Goal: Task Accomplishment & Management: Manage account settings

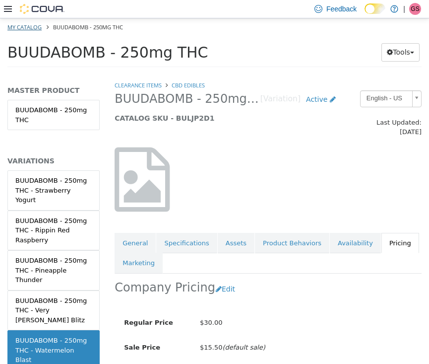
click at [25, 25] on link "My Catalog" at bounding box center [24, 26] width 34 height 7
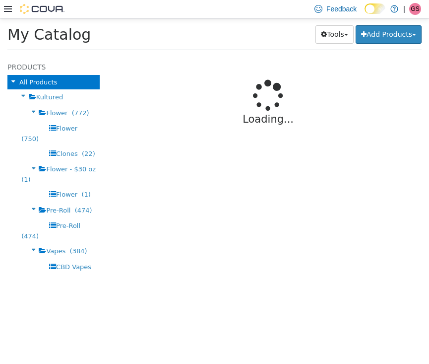
select select "**********"
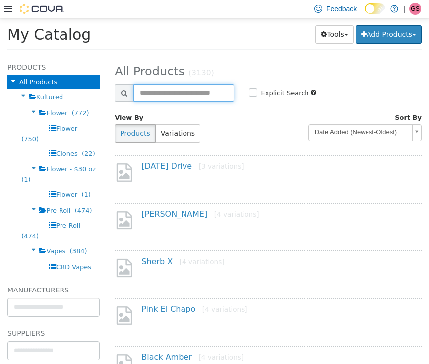
click at [190, 91] on input "text" at bounding box center [183, 92] width 100 height 17
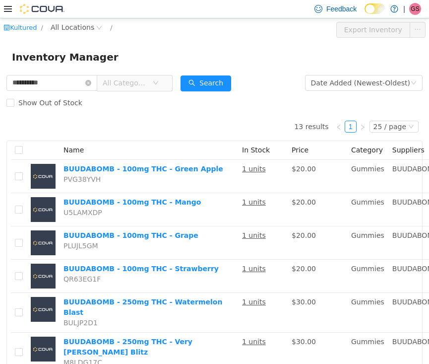
scroll to position [403, 0]
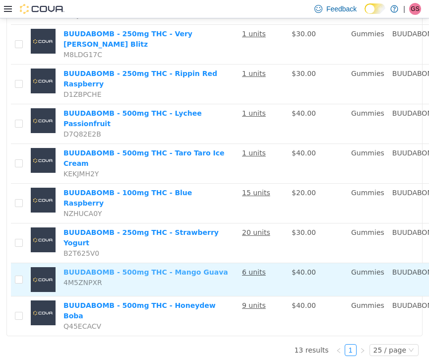
click at [113, 273] on link "BUUDABOMB - 500mg THC - Mango Guava" at bounding box center [146, 271] width 165 height 8
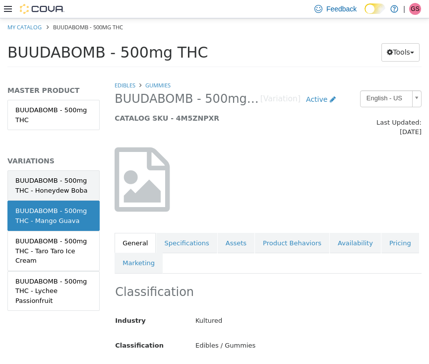
click at [73, 185] on div "BUUDABOMB - 500mg THC - Honeydew Boba" at bounding box center [53, 184] width 76 height 19
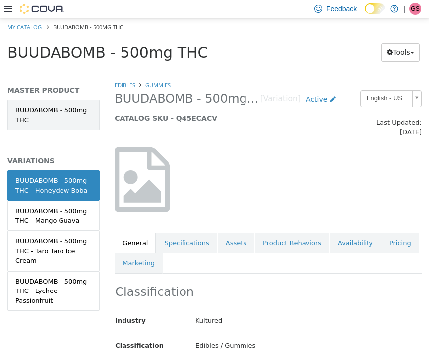
click at [63, 114] on link "BUUDABOMB - 500mg THC" at bounding box center [53, 114] width 92 height 30
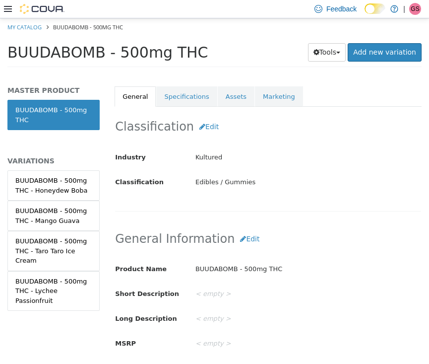
scroll to position [131, 0]
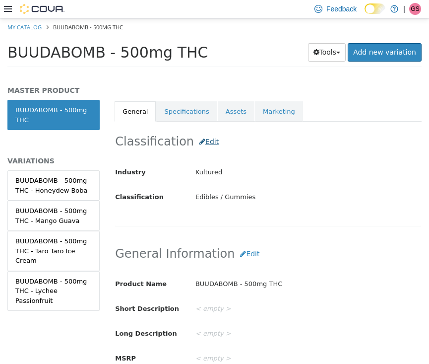
click at [201, 132] on button "Edit" at bounding box center [209, 141] width 30 height 18
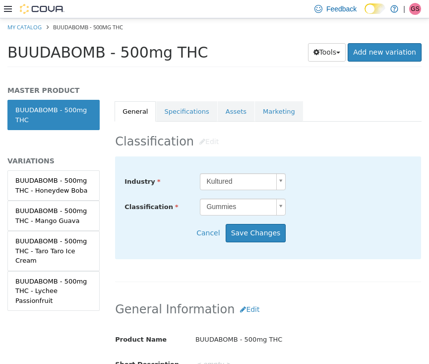
click at [261, 73] on body "Saving Bulk Changes... × My Catalog BUUDABOMB - 500mg THC BUUDABOMB - 500mg THC…" at bounding box center [214, 45] width 429 height 55
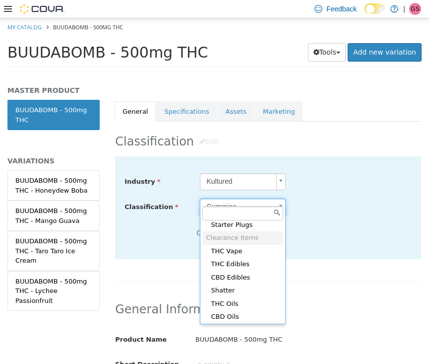
scroll to position [700, 0]
type input "*****"
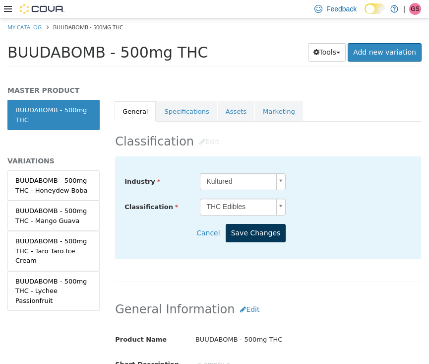
click at [267, 223] on button "Save Changes" at bounding box center [256, 232] width 61 height 18
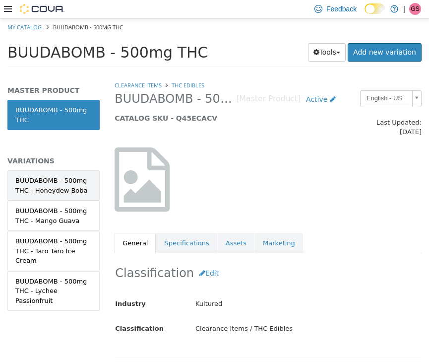
click at [66, 189] on div "BUUDABOMB - 500mg THC - Honeydew Boba" at bounding box center [53, 184] width 76 height 19
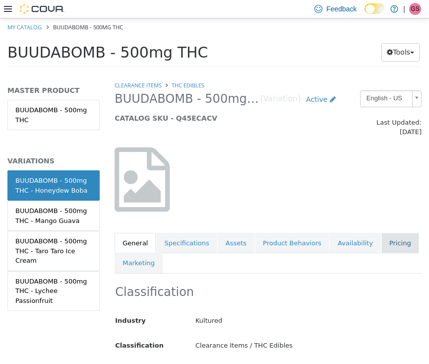
click at [393, 232] on link "Pricing" at bounding box center [400, 242] width 38 height 21
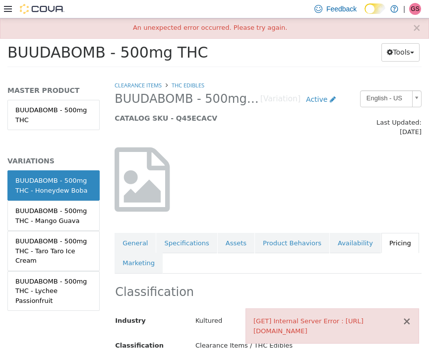
click at [406, 320] on button "×" at bounding box center [406, 321] width 9 height 10
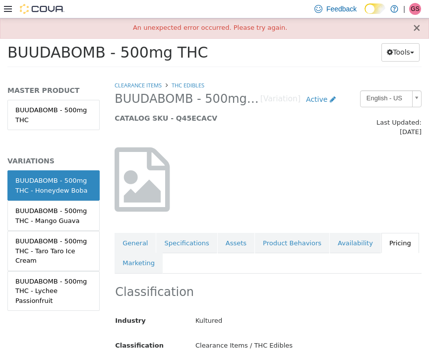
click at [416, 30] on button "×" at bounding box center [416, 27] width 9 height 10
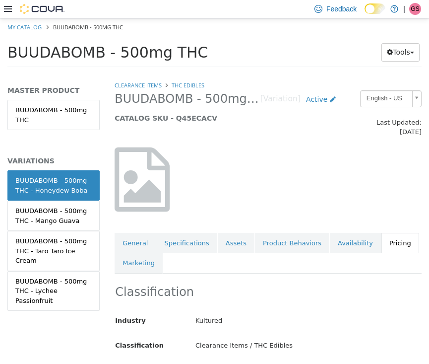
click at [386, 239] on link "Pricing" at bounding box center [400, 242] width 38 height 21
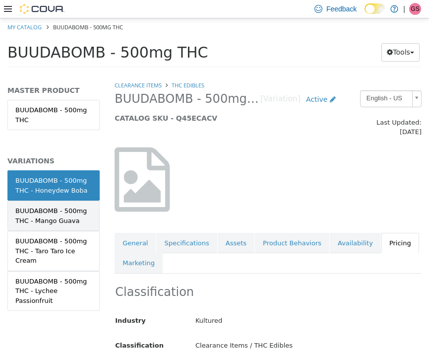
click at [73, 215] on div "BUUDABOMB - 500mg THC - Mango Guava" at bounding box center [53, 214] width 76 height 19
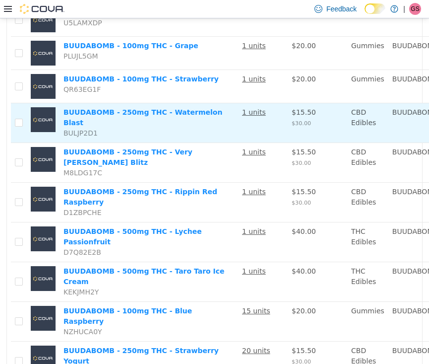
scroll to position [196, 0]
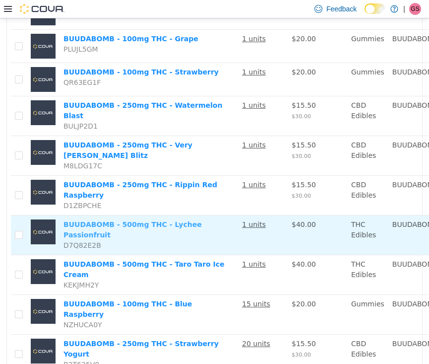
click at [105, 238] on link "BUUDABOMB - 500mg THC - Lychee Passionfruit" at bounding box center [133, 229] width 138 height 18
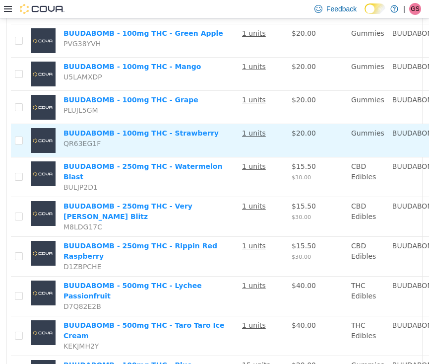
scroll to position [134, 0]
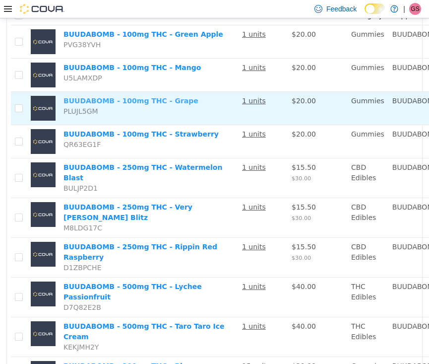
click at [101, 104] on link "BUUDABOMB - 100mg THC - Grape" at bounding box center [131, 100] width 135 height 8
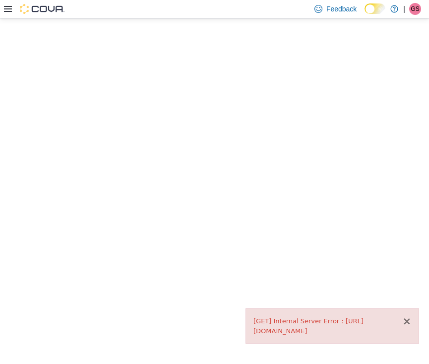
click at [409, 316] on button "×" at bounding box center [406, 321] width 9 height 10
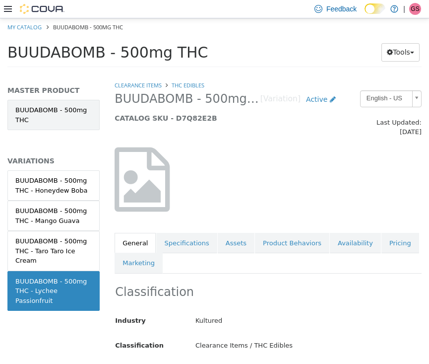
click at [52, 117] on link "BUUDABOMB - 500mg THC" at bounding box center [53, 114] width 92 height 30
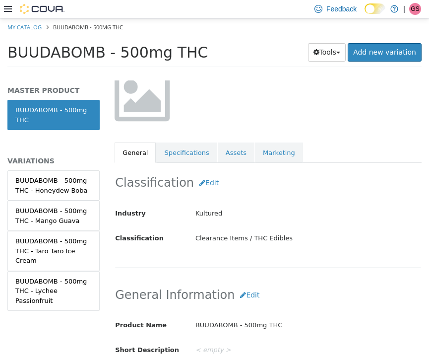
scroll to position [95, 0]
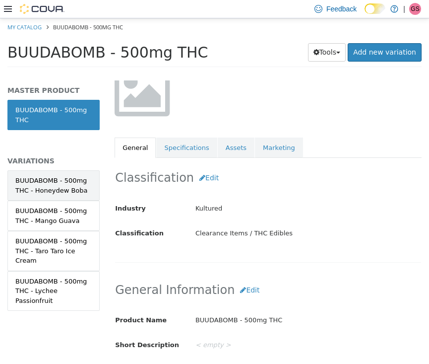
click at [46, 185] on div "BUUDABOMB - 500mg THC - Honeydew Boba" at bounding box center [53, 184] width 76 height 19
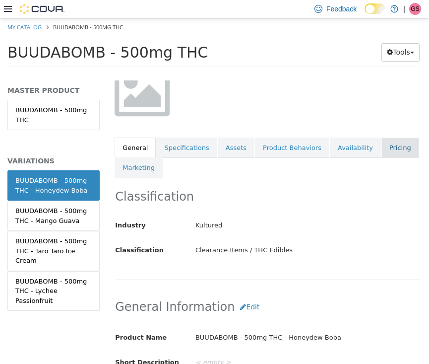
click at [387, 137] on link "Pricing" at bounding box center [400, 147] width 38 height 21
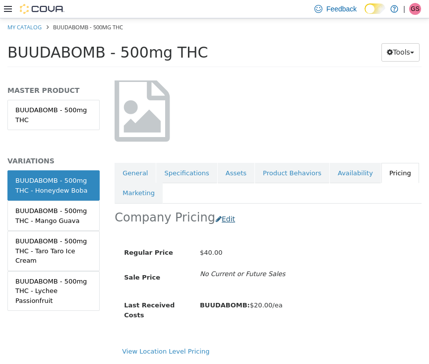
scroll to position [72, 0]
click at [217, 209] on button "Edit" at bounding box center [227, 218] width 25 height 18
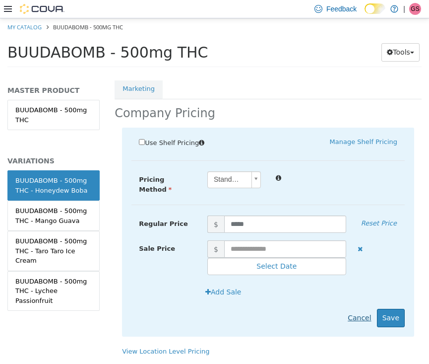
click at [353, 310] on button "Cancel" at bounding box center [359, 317] width 34 height 18
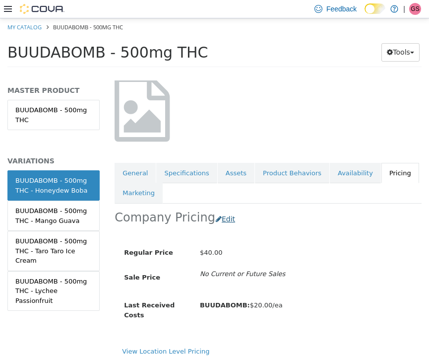
click at [217, 209] on button "Edit" at bounding box center [227, 218] width 25 height 18
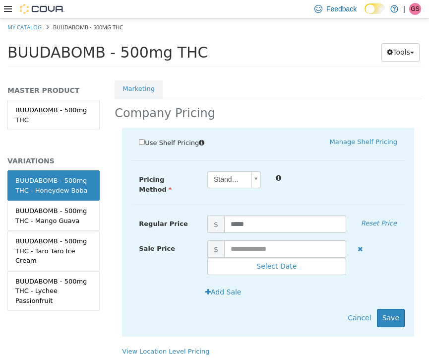
scroll to position [175, 0]
click at [271, 240] on input "text" at bounding box center [285, 248] width 122 height 17
type input "**"
click at [396, 309] on button "Save" at bounding box center [391, 317] width 28 height 18
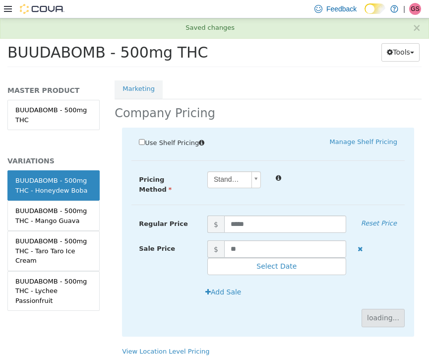
scroll to position [30, 0]
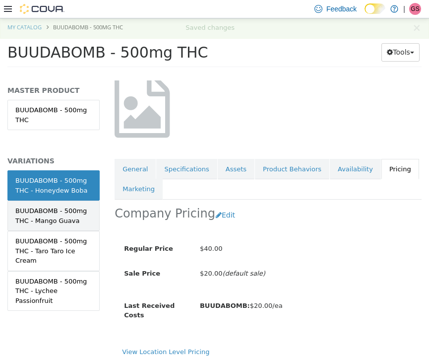
click at [71, 222] on div "BUUDABOMB - 500mg THC - Mango Guava" at bounding box center [53, 214] width 76 height 19
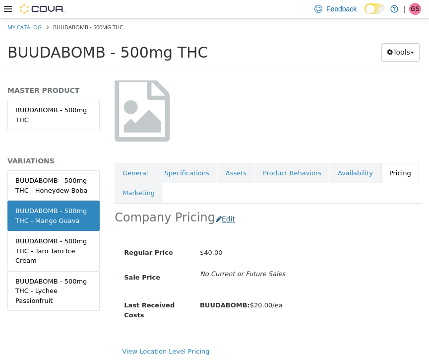
click at [217, 211] on button "Edit" at bounding box center [227, 218] width 25 height 18
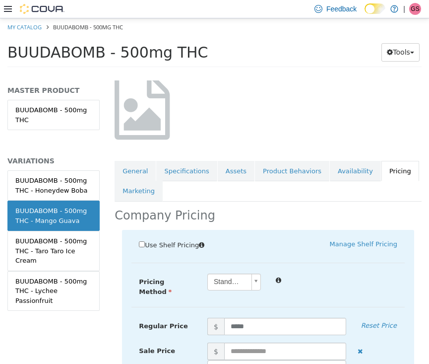
scroll to position [175, 0]
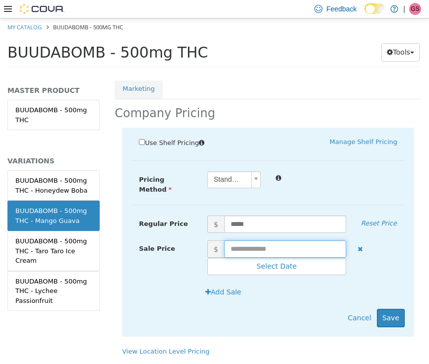
click at [246, 240] on input "text" at bounding box center [285, 248] width 122 height 17
type input "**"
click at [389, 308] on button "Save" at bounding box center [391, 317] width 28 height 18
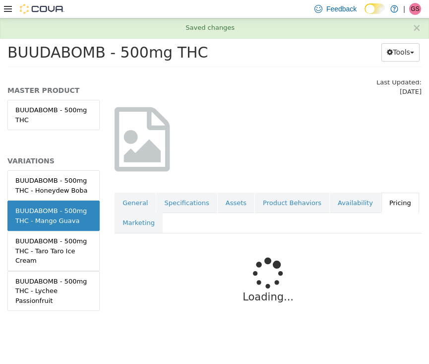
scroll to position [30, 0]
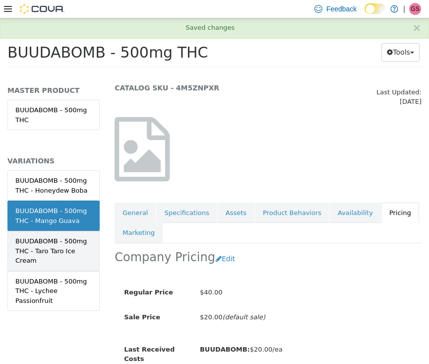
click at [76, 256] on div "BUUDABOMB - 500mg THC - Taro Taro Ice Cream" at bounding box center [53, 250] width 76 height 29
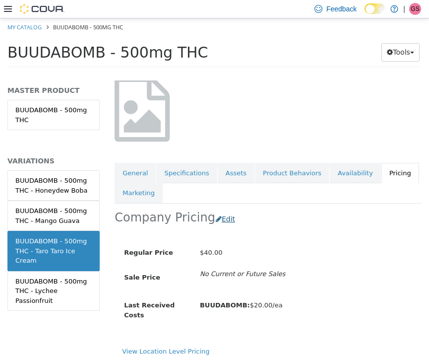
click at [220, 209] on button "Edit" at bounding box center [227, 218] width 25 height 18
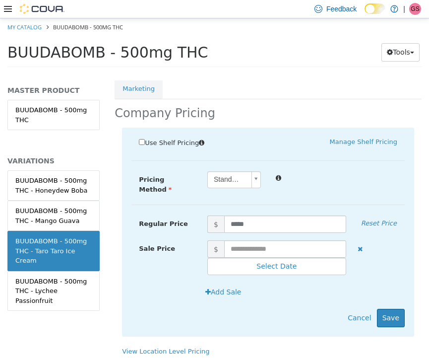
scroll to position [175, 0]
click at [267, 240] on input "text" at bounding box center [285, 248] width 122 height 17
type input "**"
click at [385, 308] on button "Save" at bounding box center [391, 317] width 28 height 18
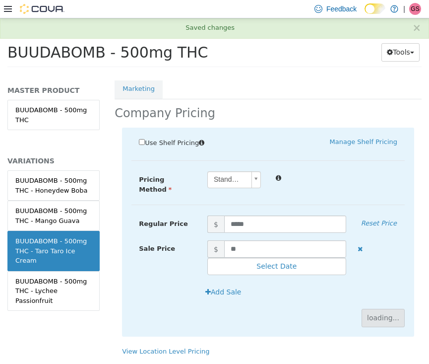
scroll to position [76, 0]
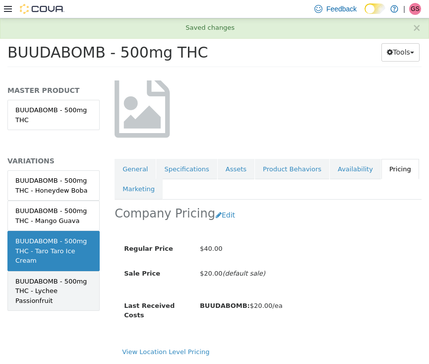
click at [78, 281] on div "BUUDABOMB - 500mg THC - Lychee Passionfruit" at bounding box center [53, 290] width 76 height 29
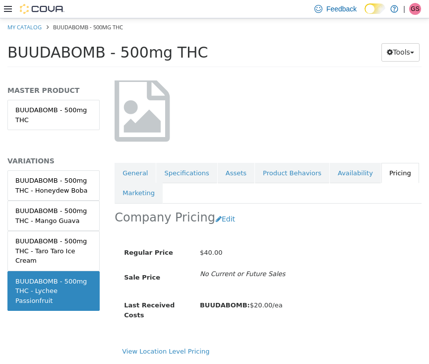
scroll to position [72, 0]
click at [219, 209] on button "Edit" at bounding box center [227, 218] width 25 height 18
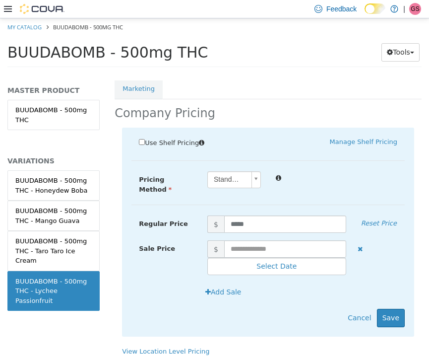
scroll to position [175, 0]
click at [258, 240] on input "text" at bounding box center [285, 248] width 122 height 17
type input "**"
click at [395, 308] on button "Save" at bounding box center [391, 317] width 28 height 18
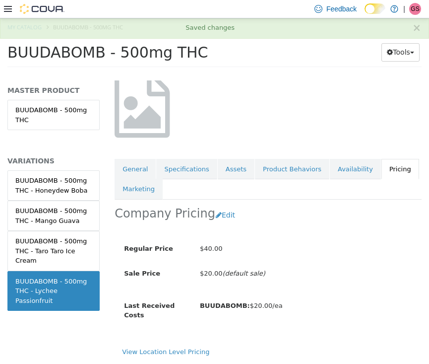
scroll to position [0, 0]
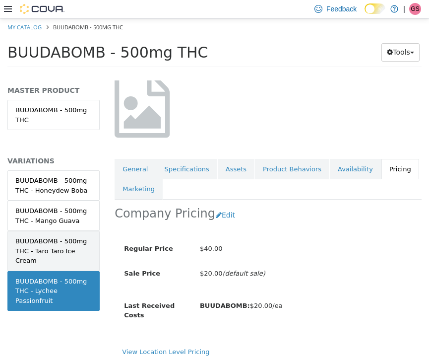
click at [64, 246] on div "BUUDABOMB - 500mg THC - Taro Taro Ice Cream" at bounding box center [53, 250] width 76 height 29
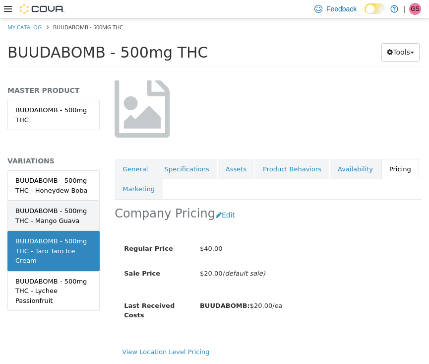
click at [40, 209] on div "BUUDABOMB - 500mg THC - Mango Guava" at bounding box center [53, 214] width 76 height 19
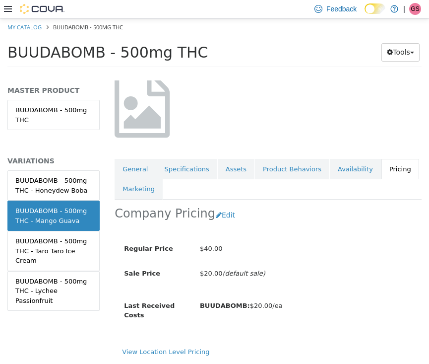
scroll to position [76, 0]
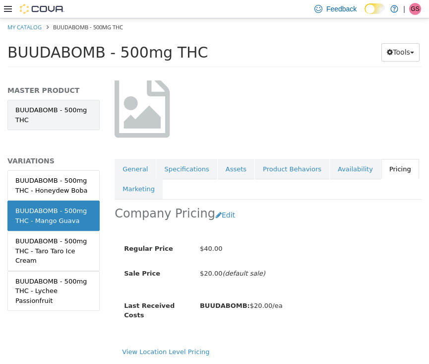
click at [64, 119] on link "BUUDABOMB - 500mg THC" at bounding box center [53, 114] width 92 height 30
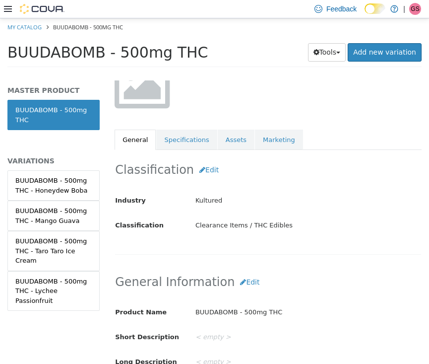
scroll to position [104, 0]
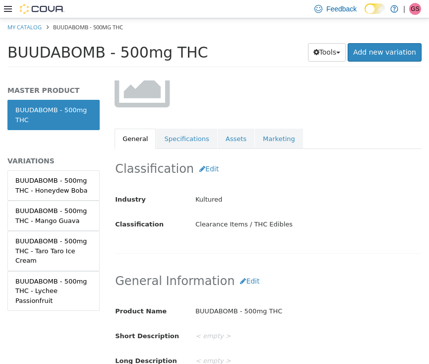
click at [234, 217] on div "Clearance Items / THC Edibles" at bounding box center [308, 223] width 241 height 17
click at [225, 223] on div "Clearance Items / THC Edibles" at bounding box center [308, 223] width 241 height 17
click at [206, 260] on div "General Information Edit Product Name BUUDABOMB - 500mg THC Short Description <…" at bounding box center [268, 349] width 307 height 179
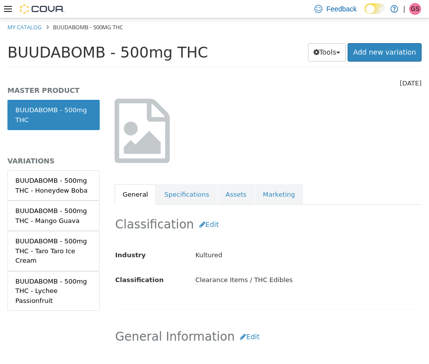
scroll to position [31, 0]
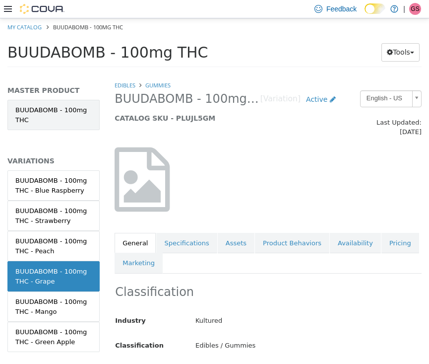
click at [63, 119] on link "BUUDABOMB - 100mg THC" at bounding box center [53, 114] width 92 height 30
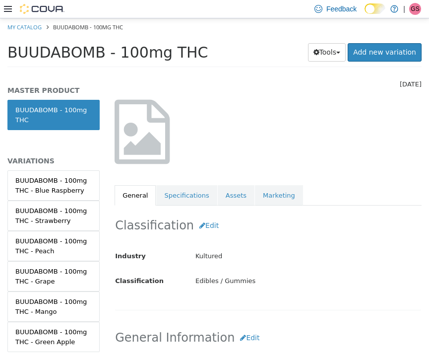
scroll to position [59, 0]
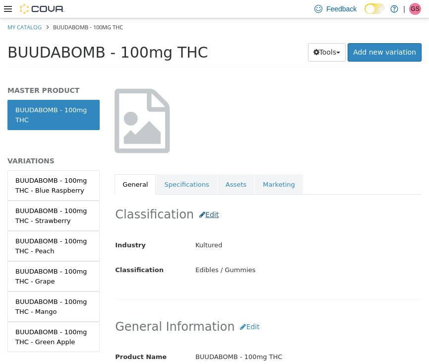
click at [205, 205] on button "Edit" at bounding box center [209, 214] width 30 height 18
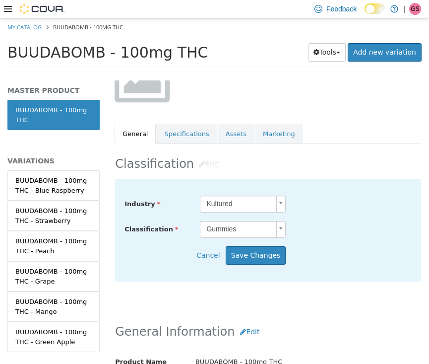
scroll to position [112, 0]
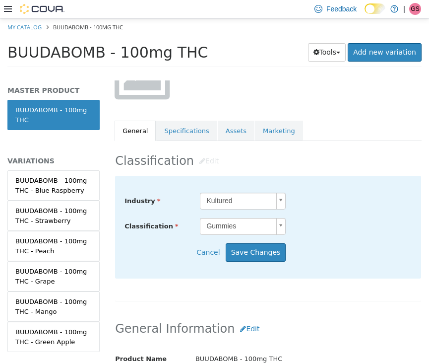
click at [244, 73] on body "Saving Bulk Changes... × My Catalog BUUDABOMB - 100mg THC BUUDABOMB - 100mg THC…" at bounding box center [214, 45] width 429 height 55
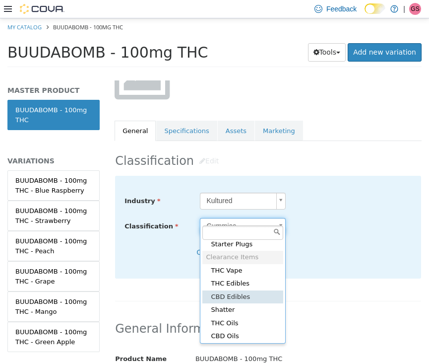
scroll to position [700, 0]
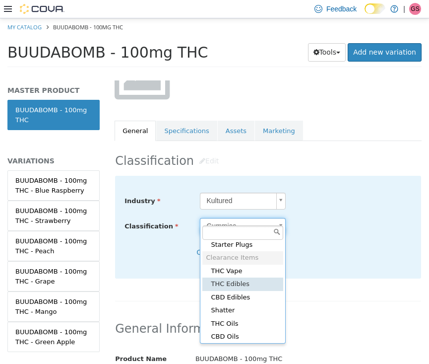
type input "*****"
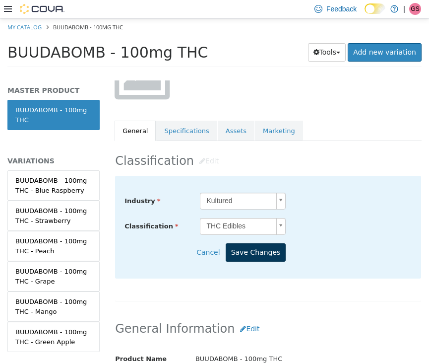
click at [252, 243] on button "Save Changes" at bounding box center [256, 252] width 61 height 18
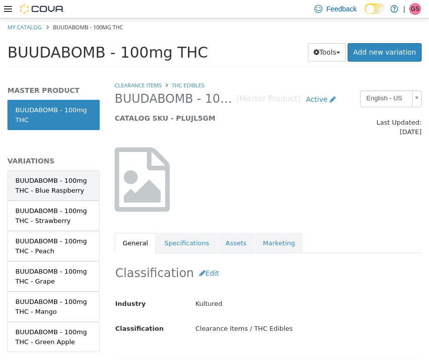
click at [56, 179] on div "BUUDABOMB - 100mg THC - Blue Raspberry" at bounding box center [53, 184] width 76 height 19
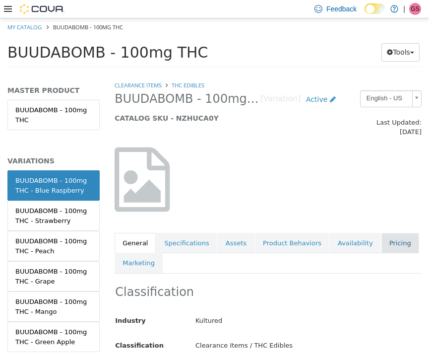
click at [396, 233] on link "Pricing" at bounding box center [400, 242] width 38 height 21
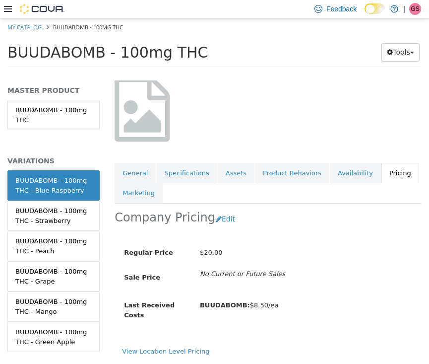
scroll to position [72, 0]
click at [221, 209] on button "Edit" at bounding box center [227, 218] width 25 height 18
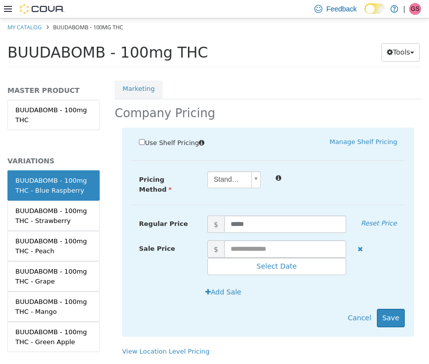
scroll to position [175, 0]
click at [278, 240] on input "text" at bounding box center [285, 248] width 122 height 17
type input "*"
click at [393, 310] on button "Save" at bounding box center [391, 317] width 28 height 18
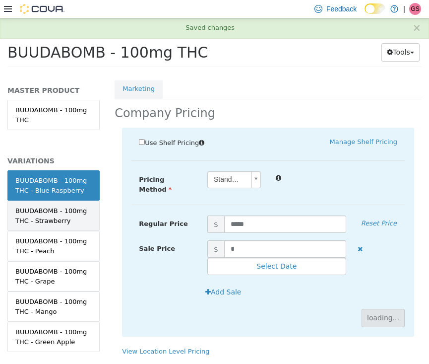
scroll to position [30, 0]
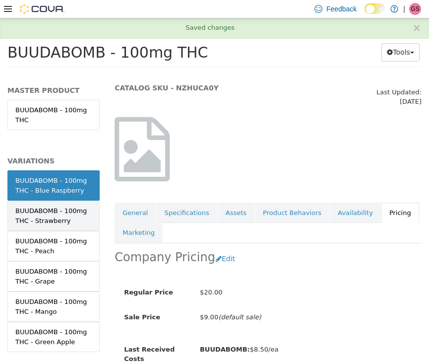
click at [67, 214] on div "BUUDABOMB - 100mg THC - Strawberry" at bounding box center [53, 214] width 76 height 19
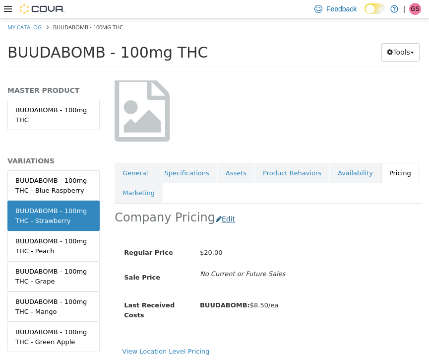
click at [222, 209] on button "Edit" at bounding box center [227, 218] width 25 height 18
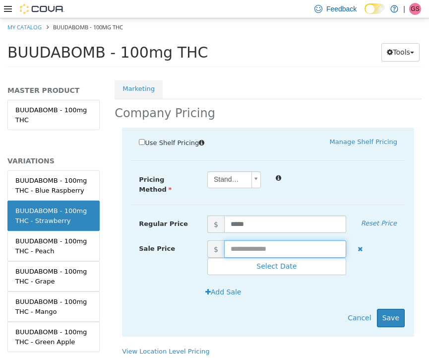
click at [271, 240] on input "text" at bounding box center [285, 248] width 122 height 17
type input "*"
click at [401, 308] on button "Save" at bounding box center [391, 317] width 28 height 18
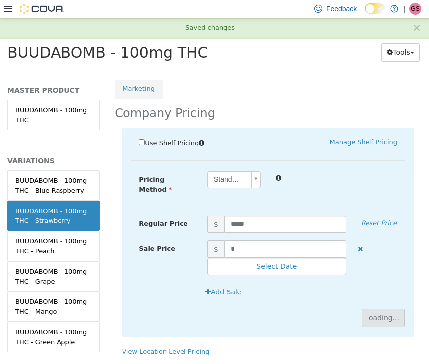
scroll to position [76, 0]
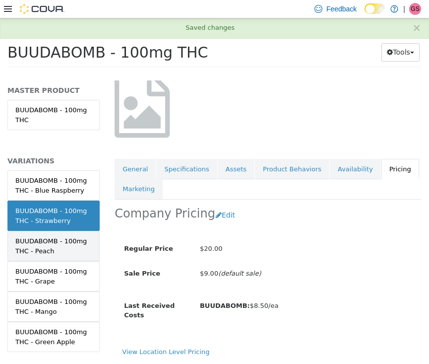
click at [60, 251] on div "BUUDABOMB - 100mg THC - Peach" at bounding box center [53, 245] width 76 height 19
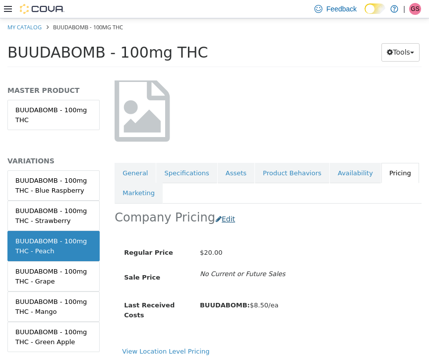
click at [217, 210] on button "Edit" at bounding box center [227, 218] width 25 height 18
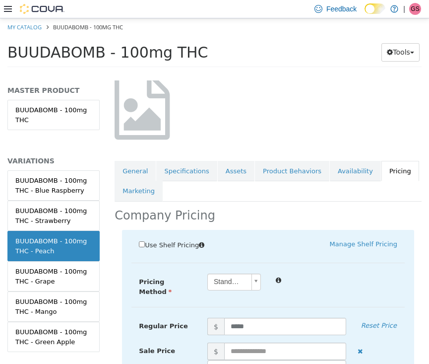
scroll to position [157, 0]
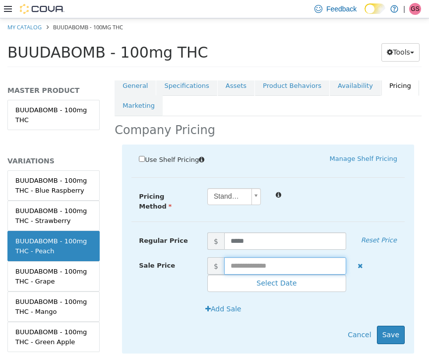
click at [250, 258] on input "text" at bounding box center [285, 264] width 122 height 17
type input "*"
click at [390, 330] on button "Save" at bounding box center [391, 334] width 28 height 18
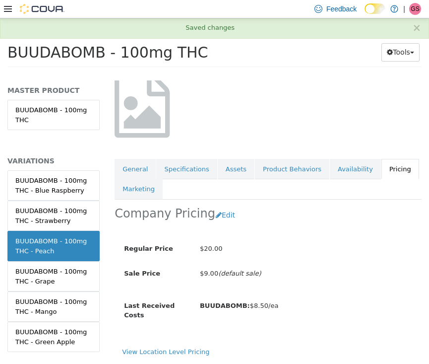
scroll to position [76, 0]
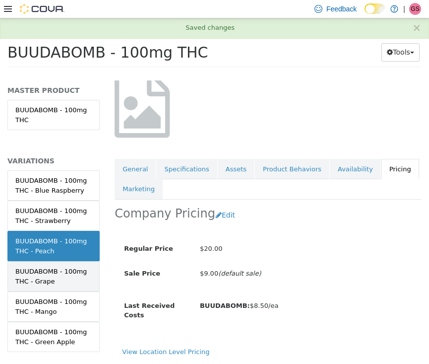
click at [41, 269] on div "BUUDABOMB - 100mg THC - Grape" at bounding box center [53, 275] width 76 height 19
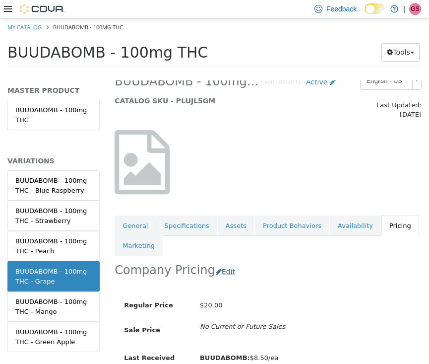
click at [221, 262] on button "Edit" at bounding box center [227, 271] width 25 height 18
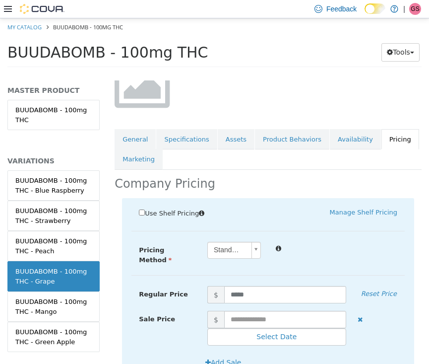
scroll to position [152, 0]
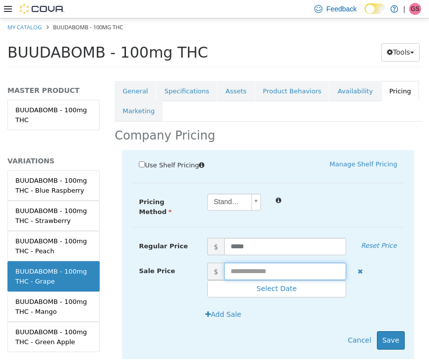
click at [261, 263] on input "text" at bounding box center [285, 270] width 122 height 17
type input "*"
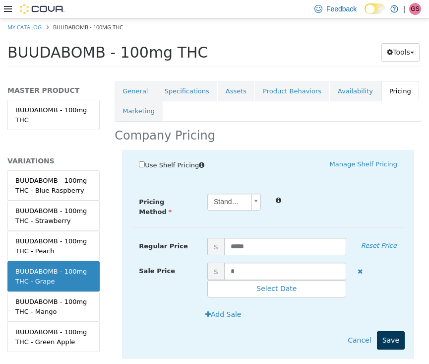
click at [382, 330] on button "Save" at bounding box center [391, 339] width 28 height 18
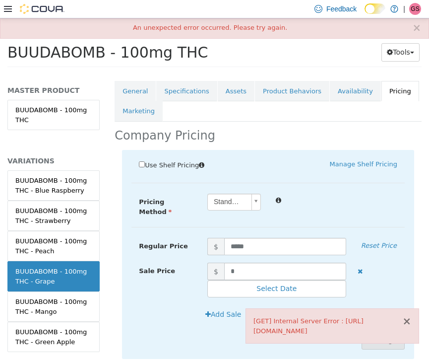
click at [406, 317] on button "×" at bounding box center [406, 321] width 9 height 10
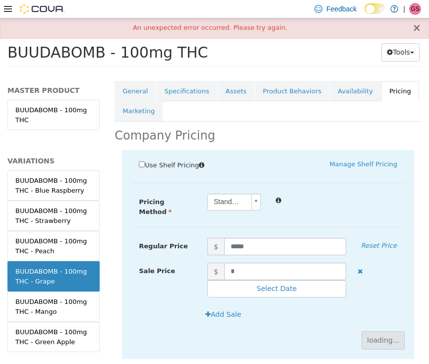
click at [417, 30] on button "×" at bounding box center [416, 27] width 9 height 10
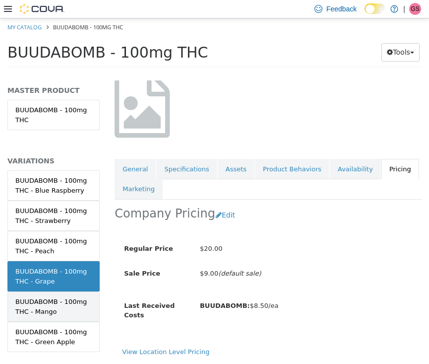
click at [62, 299] on div "BUUDABOMB - 100mg THC - Mango" at bounding box center [53, 305] width 76 height 19
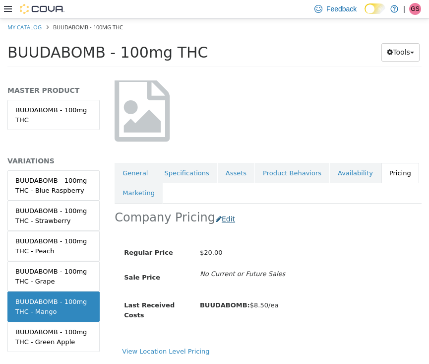
click at [220, 209] on button "Edit" at bounding box center [227, 218] width 25 height 18
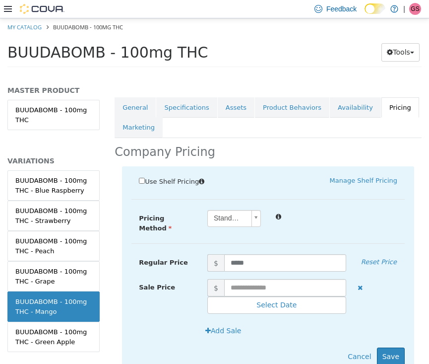
scroll to position [157, 0]
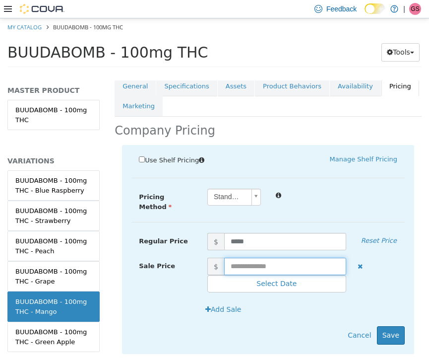
click at [256, 257] on input "text" at bounding box center [285, 265] width 122 height 17
type input "*"
click at [393, 326] on button "Save" at bounding box center [391, 334] width 28 height 18
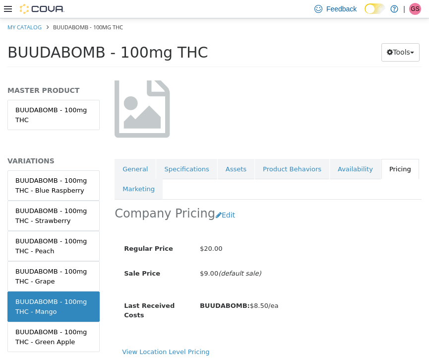
scroll to position [0, 0]
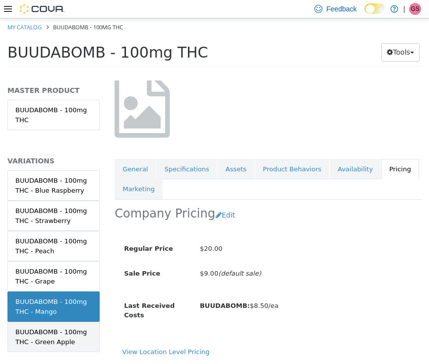
click at [68, 327] on div "BUUDABOMB - 100mg THC - Green Apple" at bounding box center [53, 335] width 76 height 19
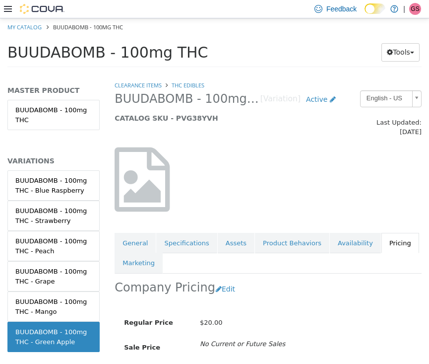
scroll to position [44, 0]
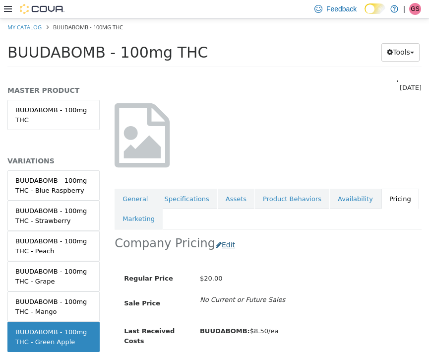
click at [215, 235] on button "Edit" at bounding box center [227, 244] width 25 height 18
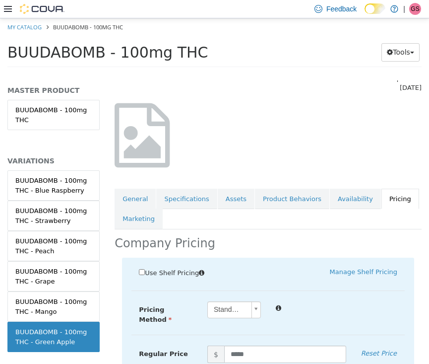
scroll to position [132, 0]
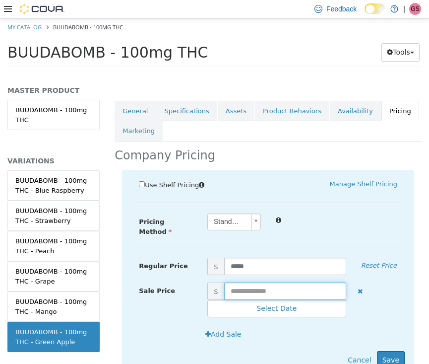
click at [262, 282] on input "text" at bounding box center [285, 290] width 122 height 17
type input "*"
click at [386, 336] on div "Add Sale" at bounding box center [267, 337] width 273 height 26
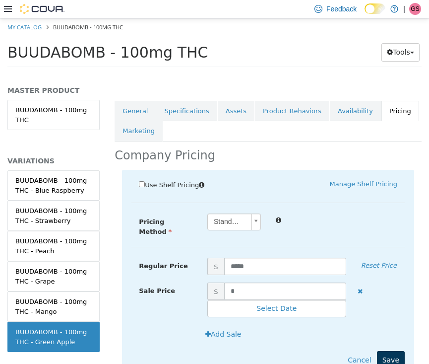
click at [389, 356] on button "Save" at bounding box center [391, 359] width 28 height 18
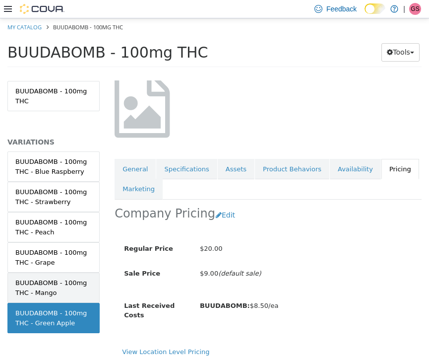
scroll to position [18, 0]
click at [71, 294] on div "BUUDABOMB - 100mg THC - Mango" at bounding box center [53, 287] width 76 height 19
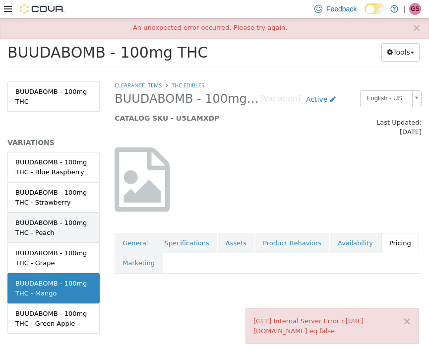
click at [47, 230] on div "BUUDABOMB - 100mg THC - Peach" at bounding box center [53, 226] width 76 height 19
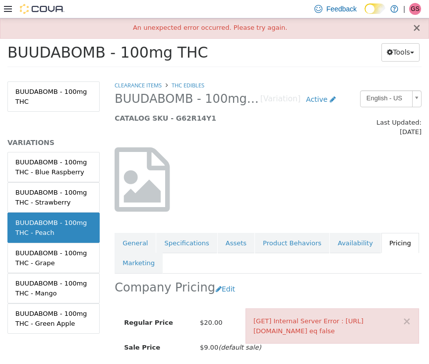
click at [418, 25] on button "×" at bounding box center [416, 27] width 9 height 10
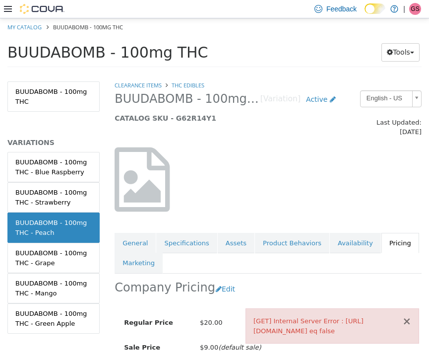
click at [406, 316] on button "×" at bounding box center [406, 321] width 9 height 10
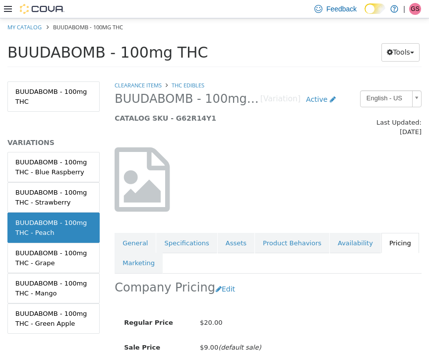
click at [414, 292] on div "Company Pricing Edit" at bounding box center [268, 288] width 307 height 31
click at [423, 275] on div "Clearance Items THC Edibles BUUDABOMB - 100mg THC - Peach [Variation] Active CA…" at bounding box center [268, 221] width 322 height 283
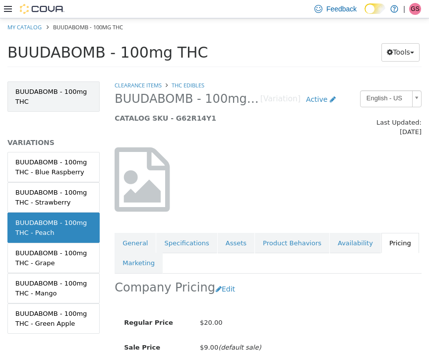
click at [36, 85] on link "BUUDABOMB - 100mg THC" at bounding box center [53, 96] width 92 height 30
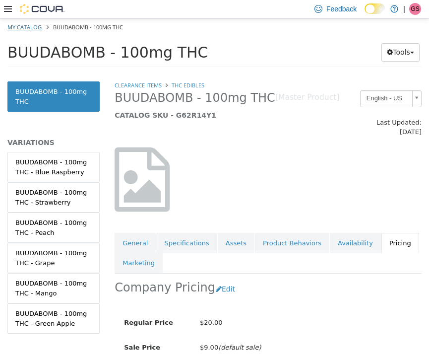
click at [28, 29] on link "My Catalog" at bounding box center [24, 26] width 34 height 7
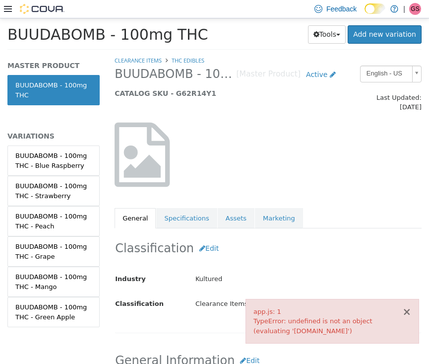
click at [406, 309] on button "×" at bounding box center [406, 311] width 9 height 10
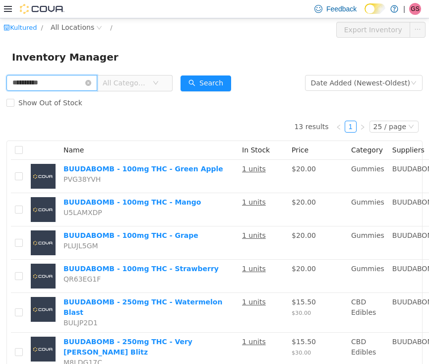
click at [55, 83] on input "**********" at bounding box center [51, 82] width 91 height 16
drag, startPoint x: 63, startPoint y: 83, endPoint x: 0, endPoint y: 84, distance: 63.0
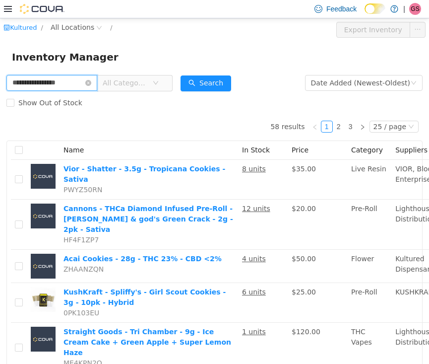
drag, startPoint x: 81, startPoint y: 82, endPoint x: 0, endPoint y: 76, distance: 80.6
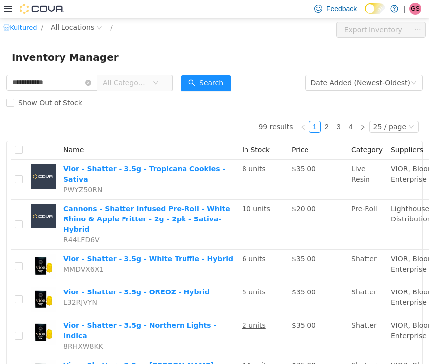
click at [165, 76] on span "All Categories" at bounding box center [131, 82] width 68 height 16
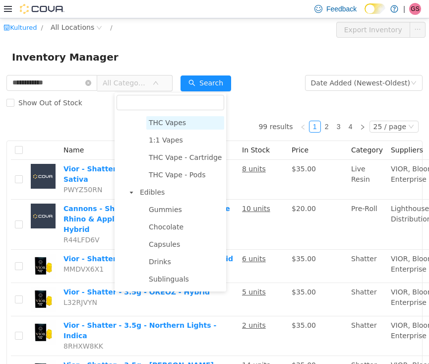
scroll to position [177, 0]
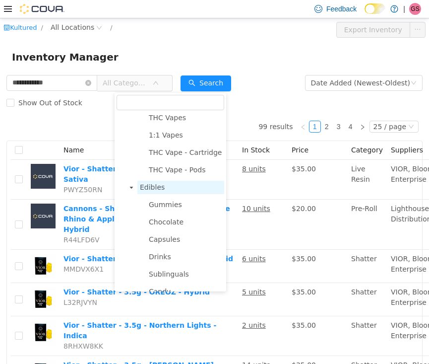
click at [148, 188] on span "Edibles" at bounding box center [152, 187] width 25 height 8
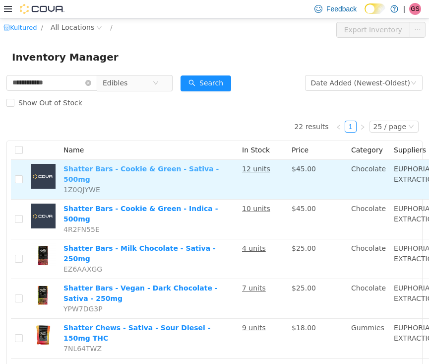
click at [97, 183] on link "Shatter Bars - Cookie & Green - Sativa - 500mg" at bounding box center [141, 173] width 155 height 18
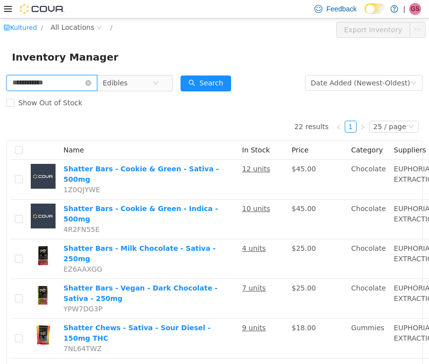
drag, startPoint x: 81, startPoint y: 81, endPoint x: 0, endPoint y: 80, distance: 80.9
type input "*****"
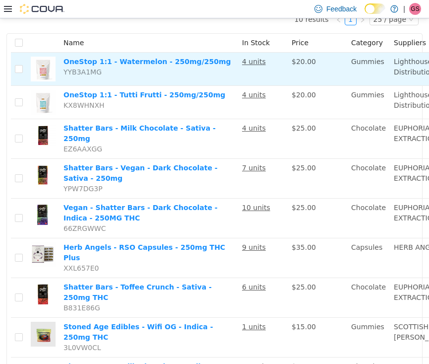
scroll to position [117, 0]
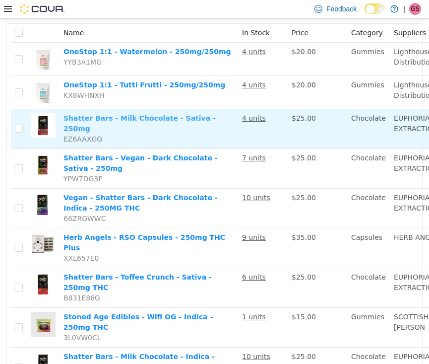
click at [107, 132] on link "Shatter Bars - Milk Chocolate - Sativa - 250mg" at bounding box center [140, 123] width 152 height 18
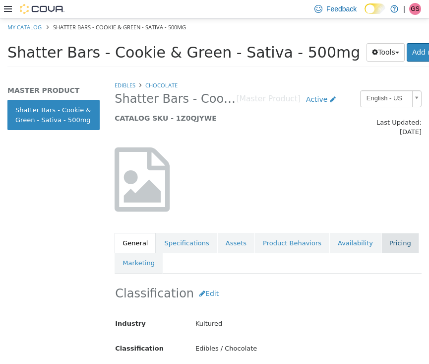
click at [390, 232] on link "Pricing" at bounding box center [400, 242] width 38 height 21
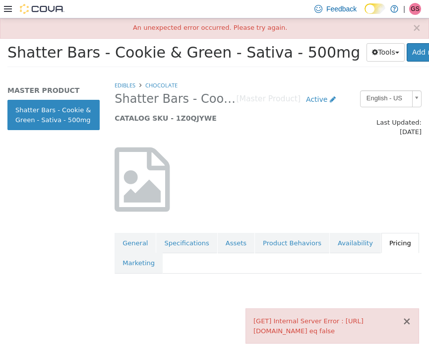
click at [411, 316] on button "×" at bounding box center [406, 321] width 9 height 10
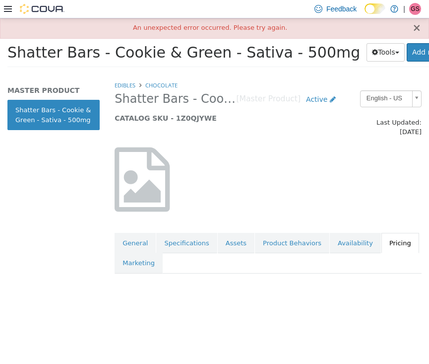
click at [414, 31] on button "×" at bounding box center [416, 27] width 9 height 10
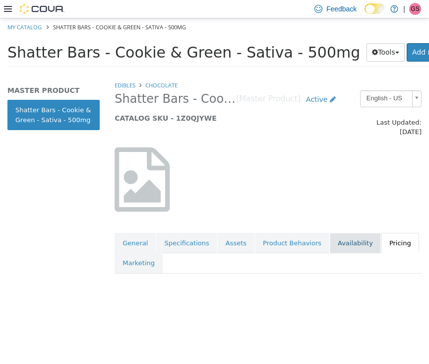
click at [352, 239] on link "Availability" at bounding box center [355, 242] width 51 height 21
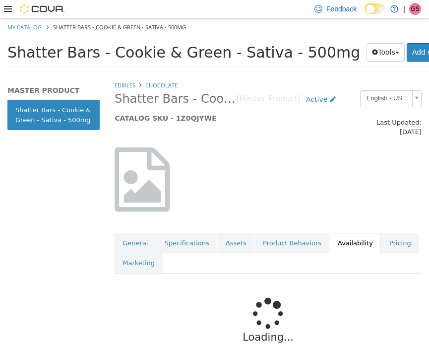
click at [394, 237] on link "Pricing" at bounding box center [400, 242] width 38 height 21
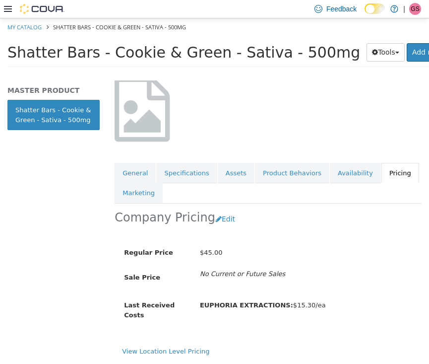
scroll to position [72, 0]
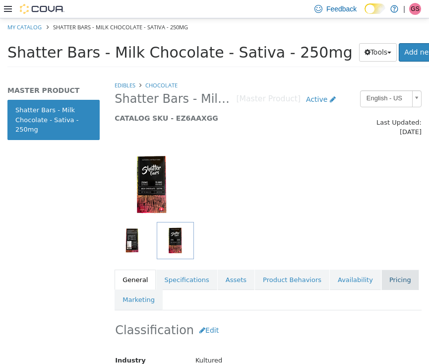
click at [393, 277] on link "Pricing" at bounding box center [400, 279] width 38 height 21
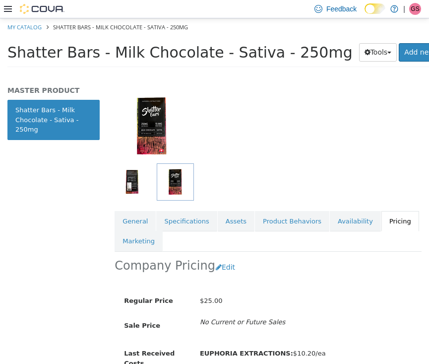
scroll to position [89, 0]
